Goal: Task Accomplishment & Management: Manage account settings

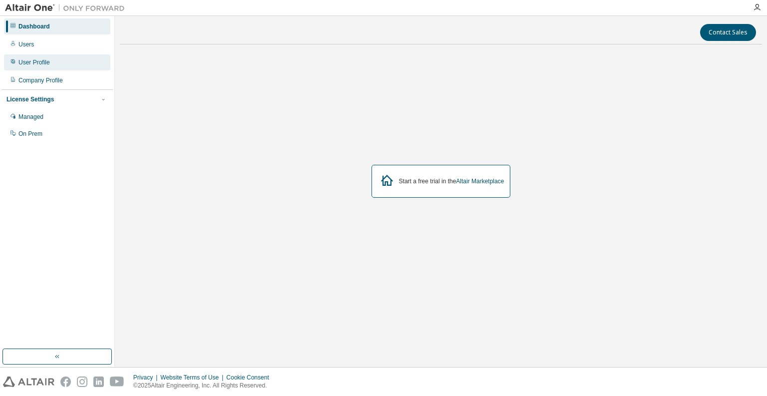
click at [32, 66] on div "User Profile" at bounding box center [33, 62] width 31 height 8
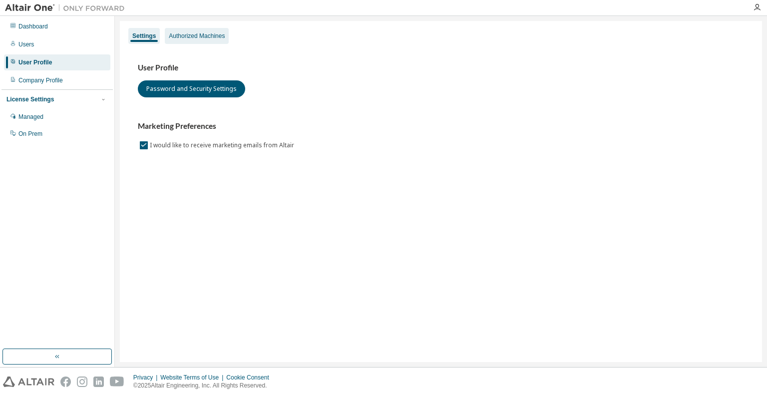
click at [208, 34] on div "Authorized Machines" at bounding box center [197, 36] width 56 height 8
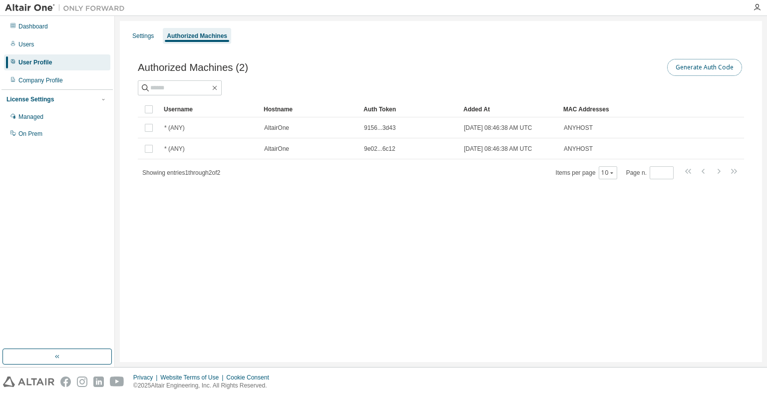
click at [691, 70] on button "Generate Auth Code" at bounding box center [705, 67] width 75 height 17
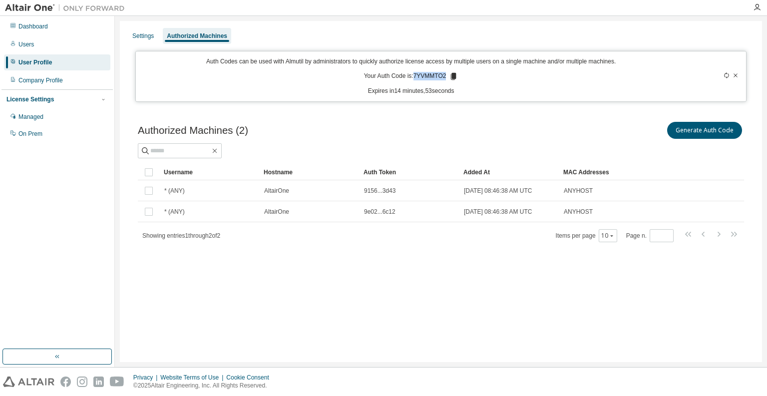
drag, startPoint x: 415, startPoint y: 76, endPoint x: 446, endPoint y: 76, distance: 31.5
click at [446, 76] on p "Your Auth Code is: 7YVMMTO2" at bounding box center [411, 76] width 94 height 9
copy p "7YVMMTO2"
click at [452, 77] on icon at bounding box center [453, 76] width 9 height 9
click at [186, 150] on input "text" at bounding box center [180, 151] width 60 height 10
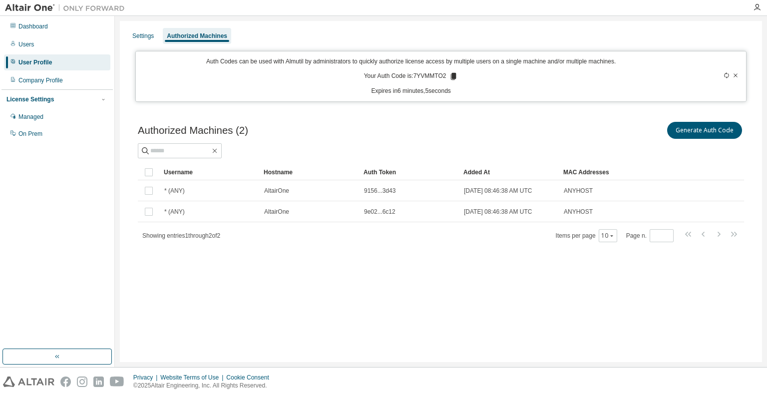
click at [181, 317] on div "Settings Authorized Machines Auth Codes can be used with Almutil by administrat…" at bounding box center [441, 191] width 643 height 341
